Goal: Information Seeking & Learning: Stay updated

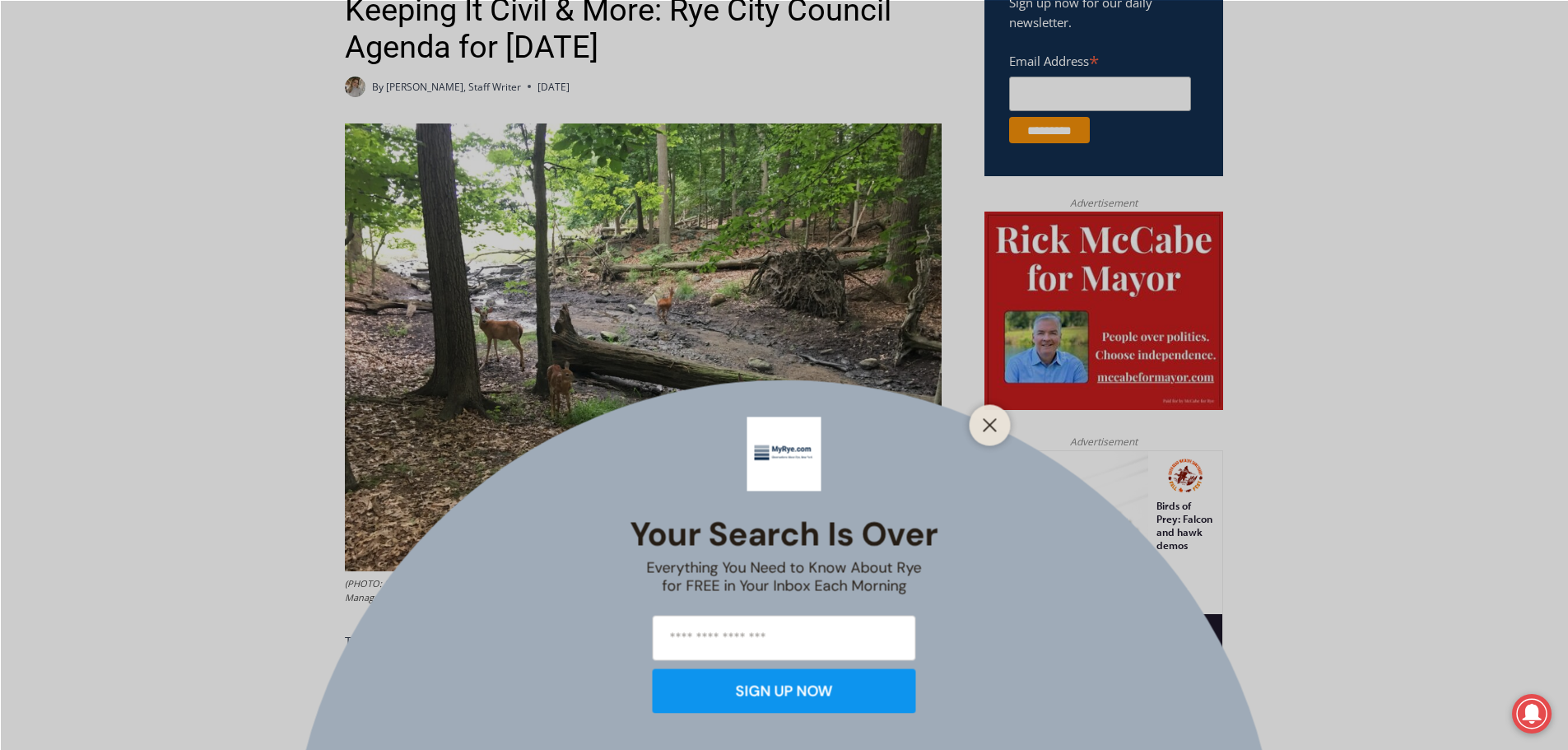
scroll to position [741, 0]
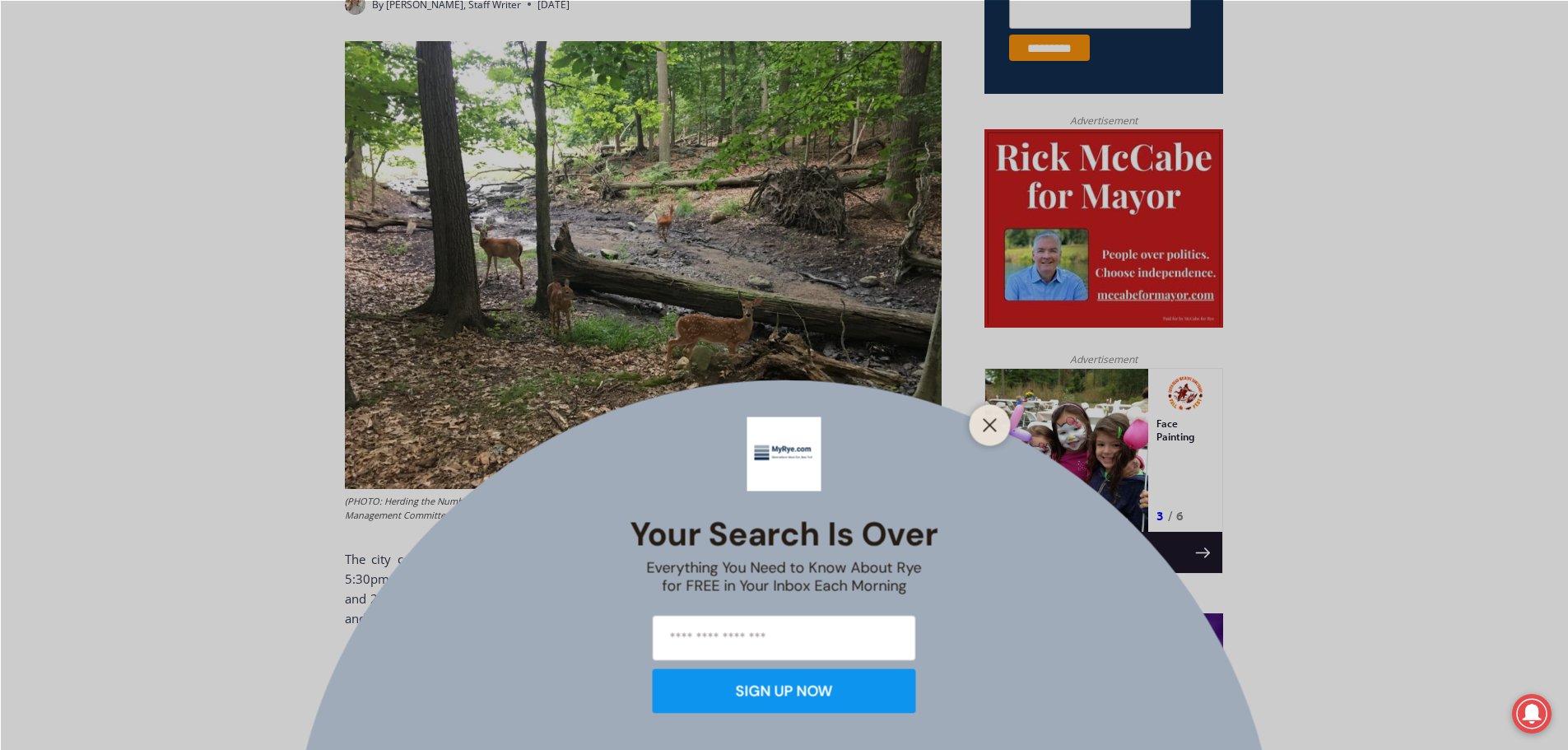
click at [976, 424] on div at bounding box center [990, 424] width 41 height 41
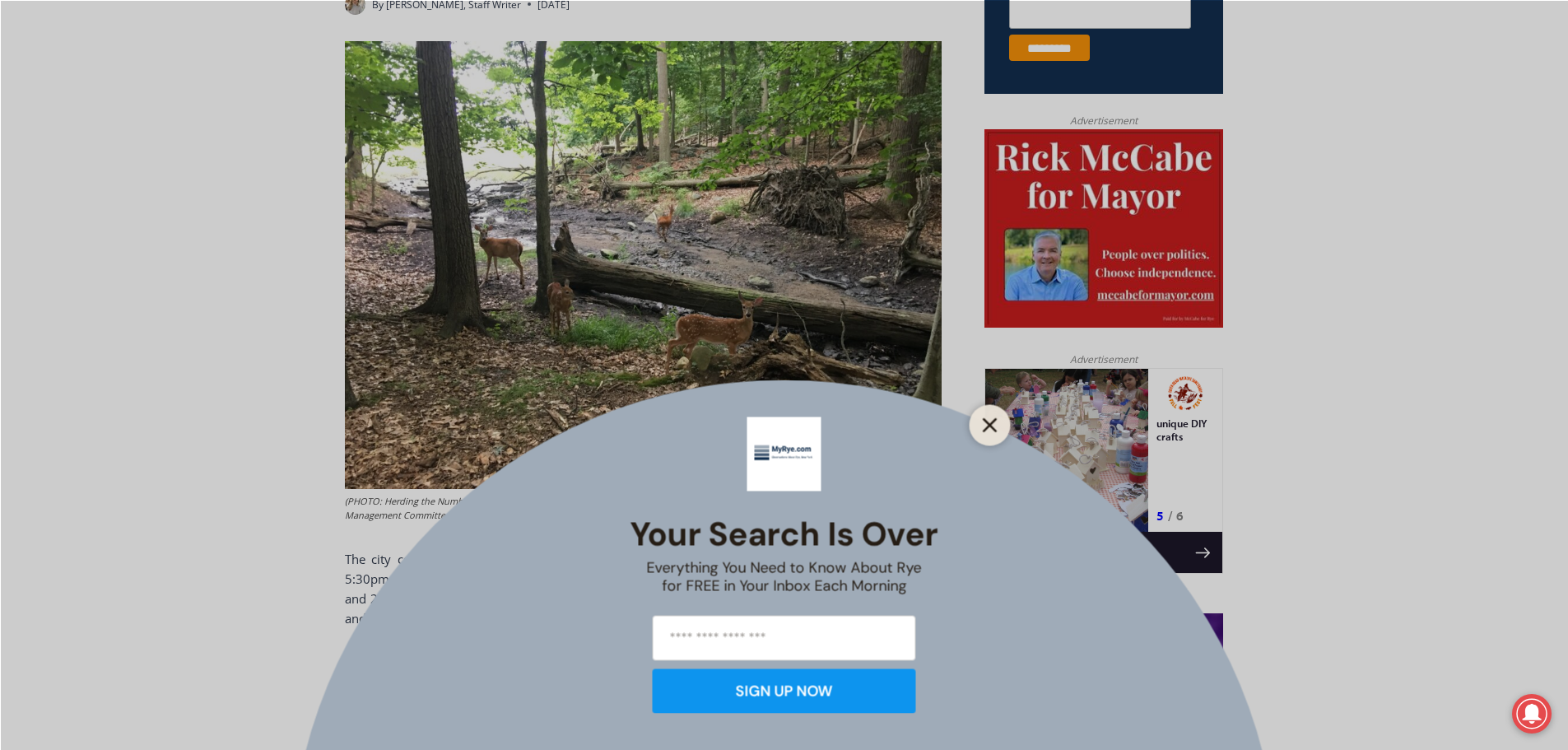
click at [983, 420] on icon "Close" at bounding box center [990, 425] width 15 height 15
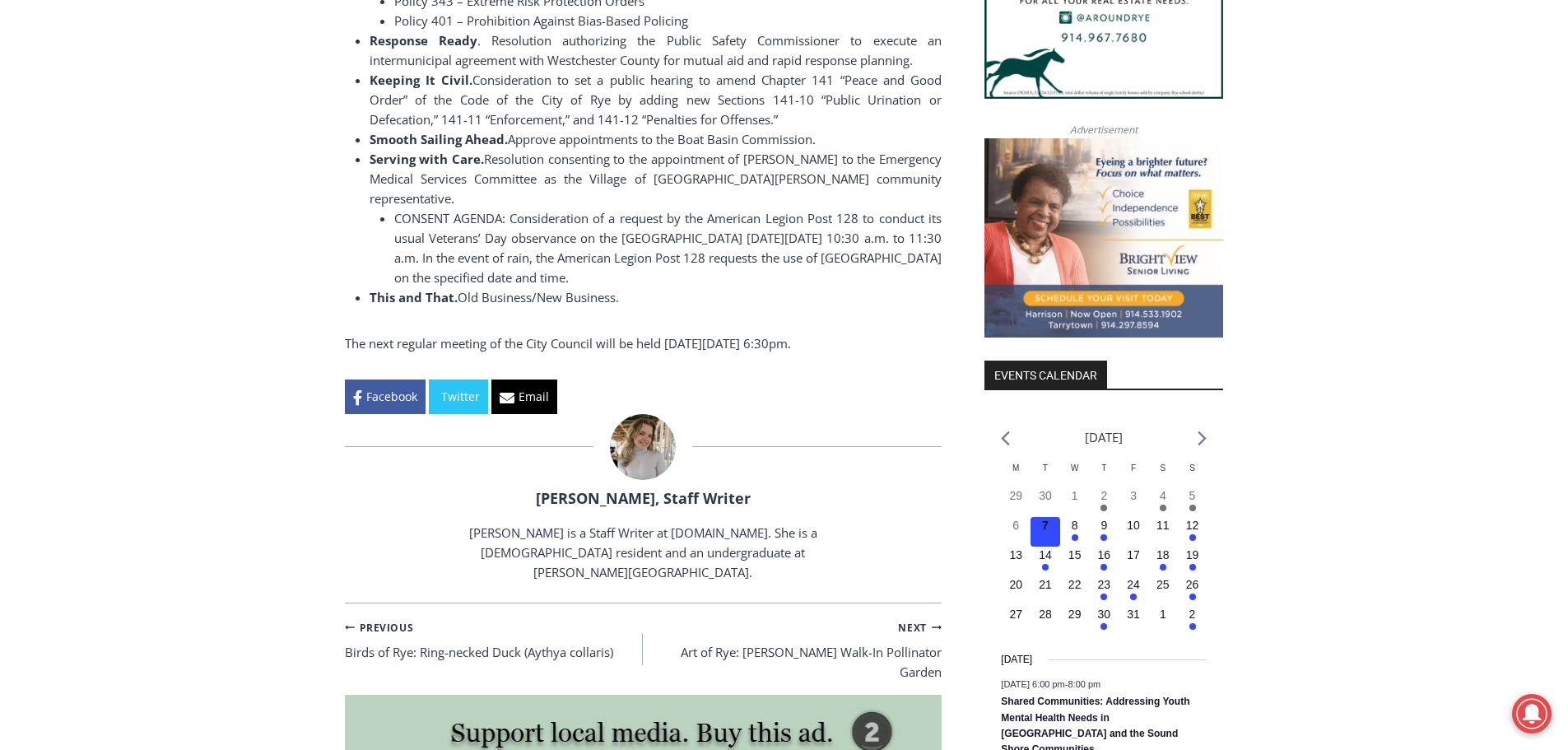
scroll to position [1729, 0]
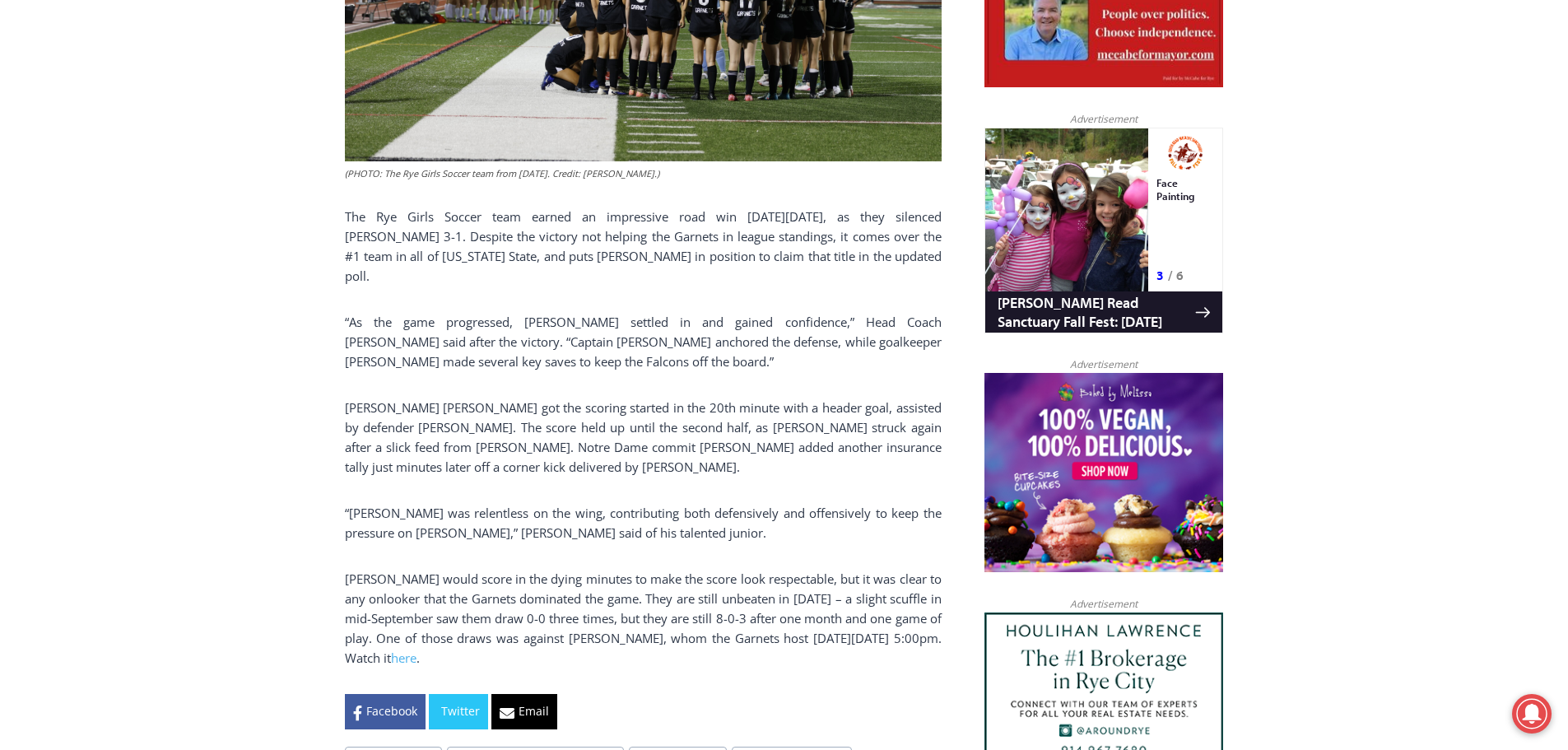
scroll to position [988, 0]
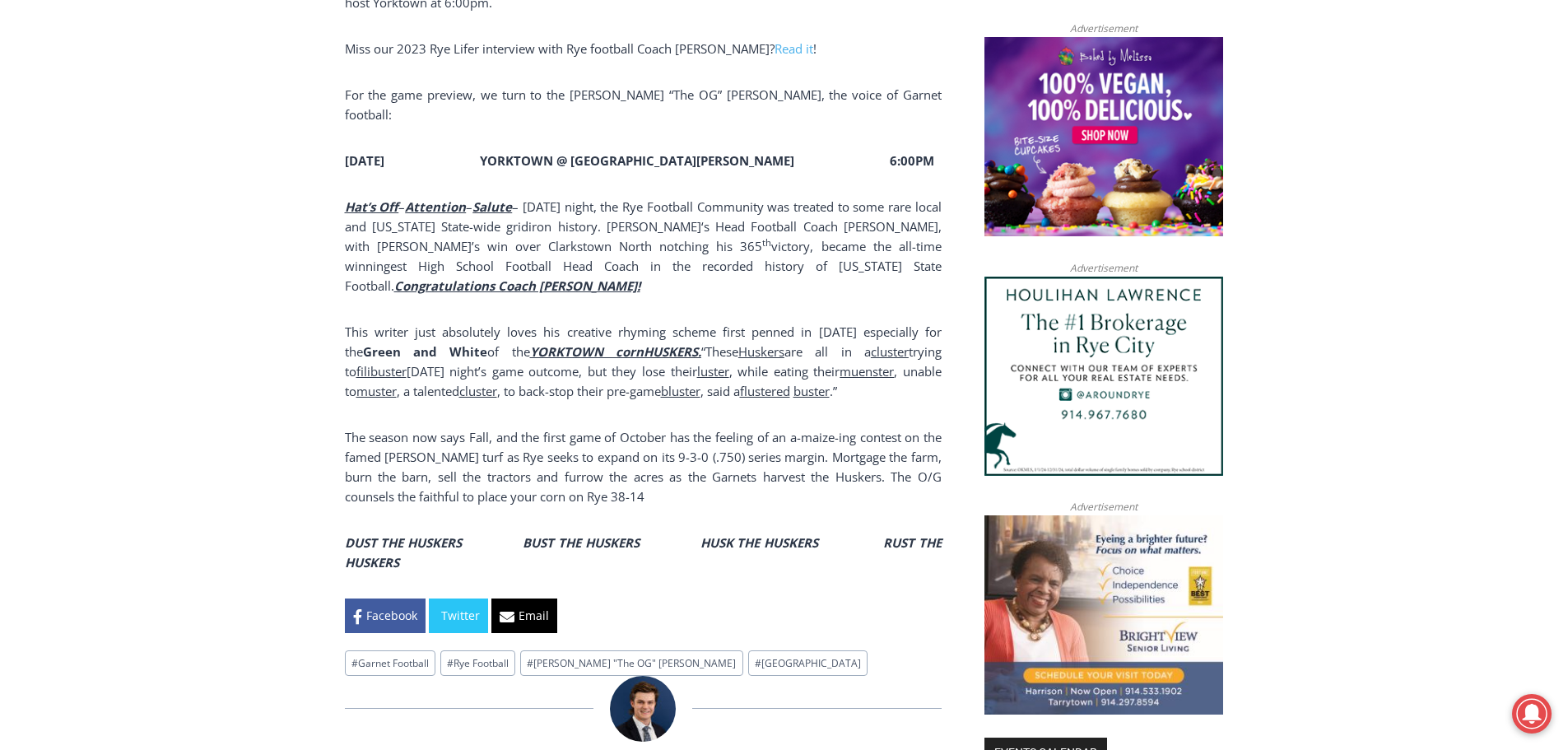
scroll to position [1236, 0]
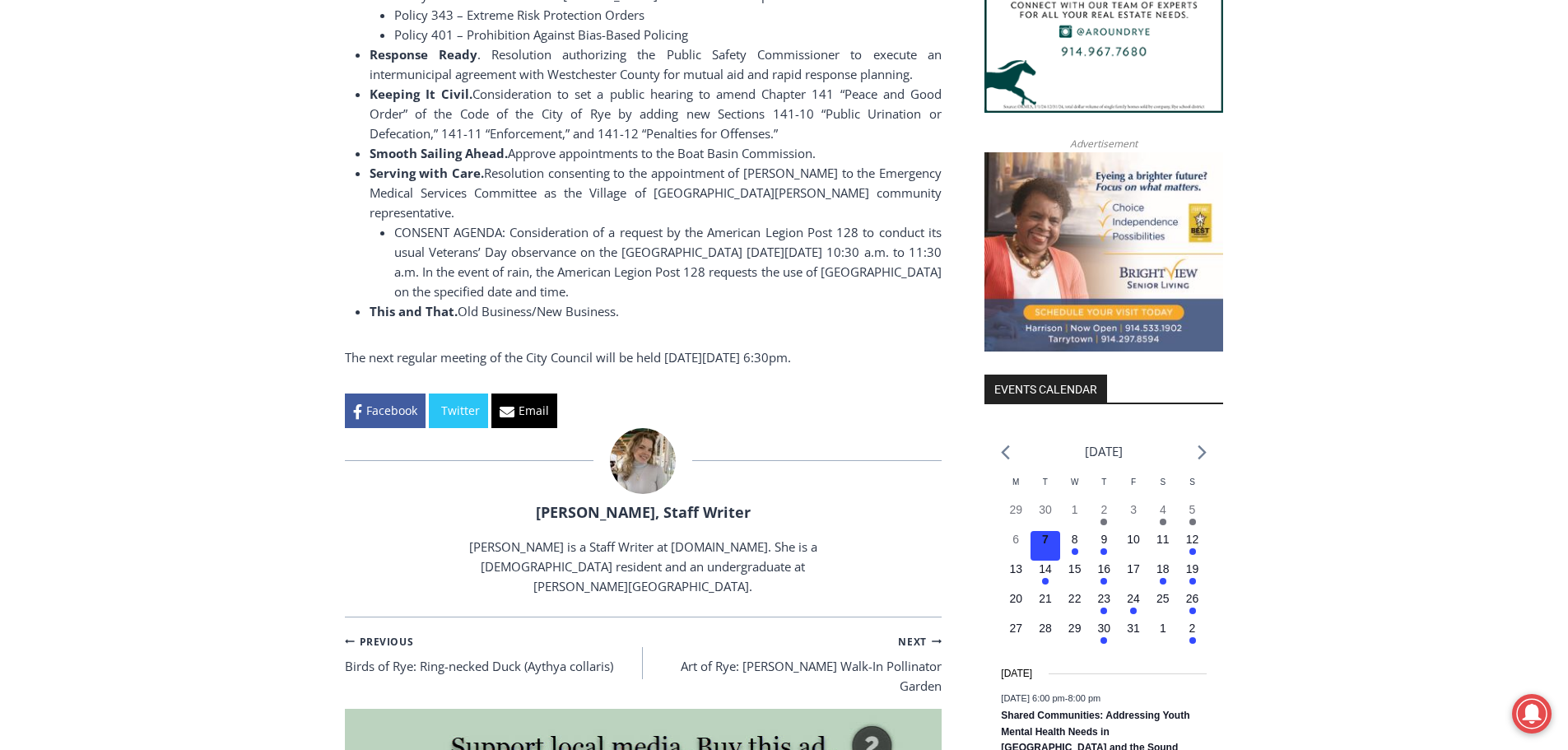
scroll to position [1729, 0]
